Goal: Find specific page/section: Find specific page/section

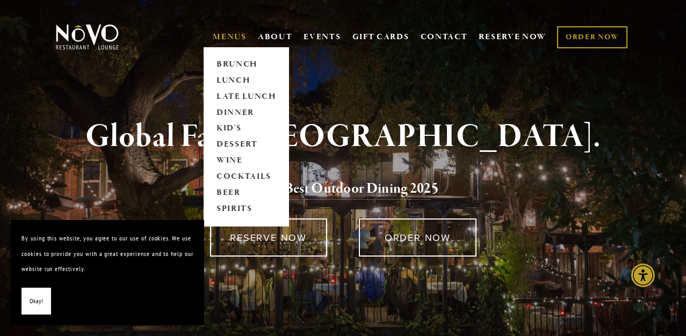
click at [234, 36] on link "MENUS" at bounding box center [230, 37] width 34 height 11
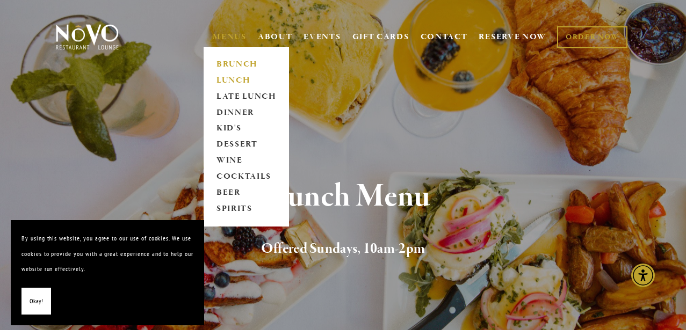
click at [240, 78] on link "LUNCH" at bounding box center [246, 81] width 67 height 16
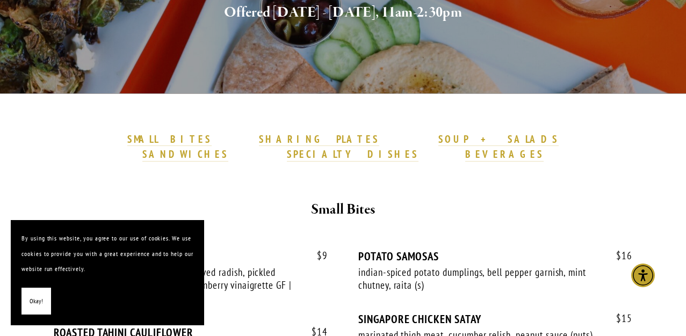
scroll to position [238, 0]
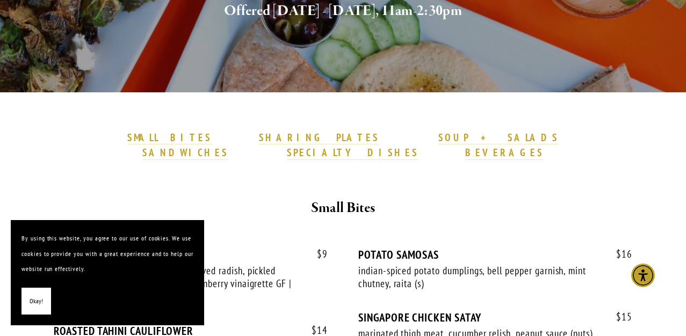
click at [33, 309] on button "Okay!" at bounding box center [36, 301] width 30 height 27
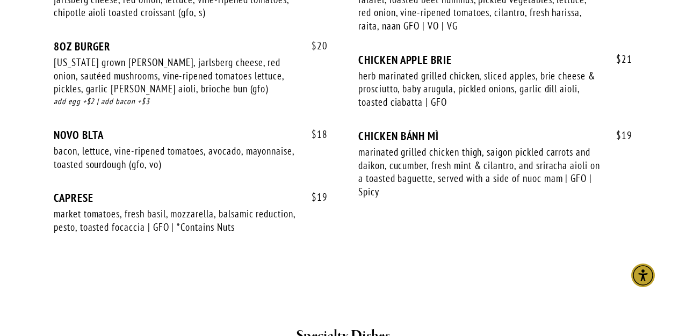
scroll to position [1769, 0]
